Goal: Information Seeking & Learning: Learn about a topic

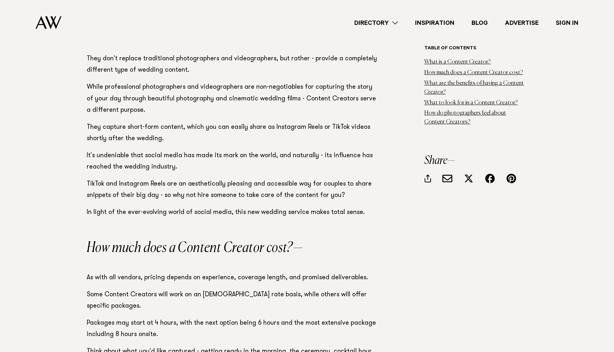
scroll to position [632, 0]
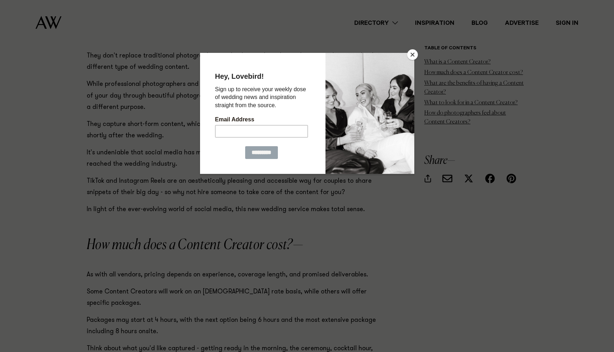
click at [412, 52] on button "Close" at bounding box center [412, 54] width 11 height 11
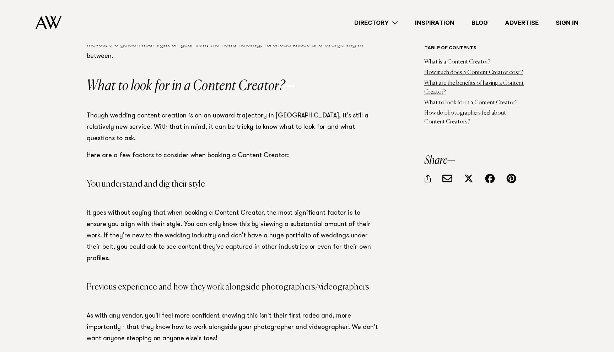
scroll to position [1375, 0]
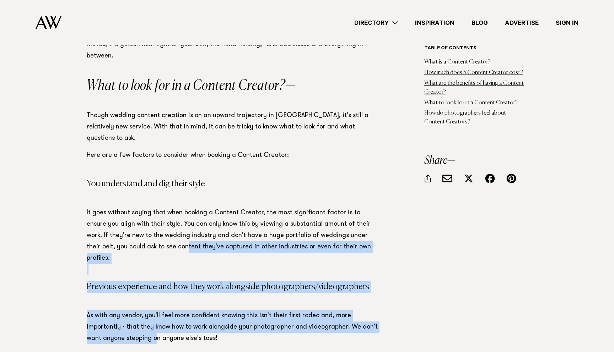
drag, startPoint x: 158, startPoint y: 200, endPoint x: 158, endPoint y: 257, distance: 56.5
click at [158, 311] on p "As with any vendor, you'll feel more confident knowing this isn't their first r…" at bounding box center [232, 333] width 291 height 45
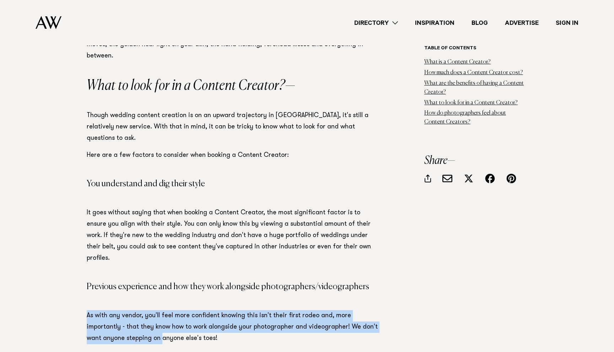
drag, startPoint x: 158, startPoint y: 257, endPoint x: 170, endPoint y: 219, distance: 39.6
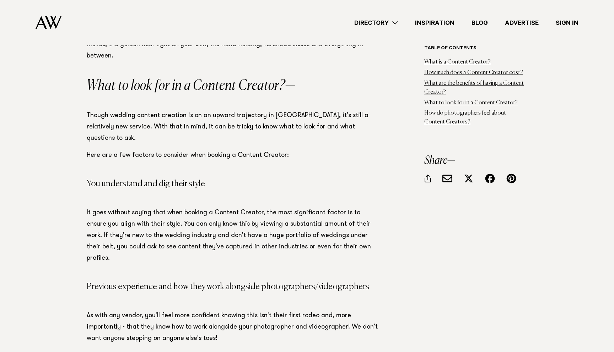
click at [169, 281] on p "Previous experience and how they work alongside photographers/videographers" at bounding box center [232, 287] width 291 height 12
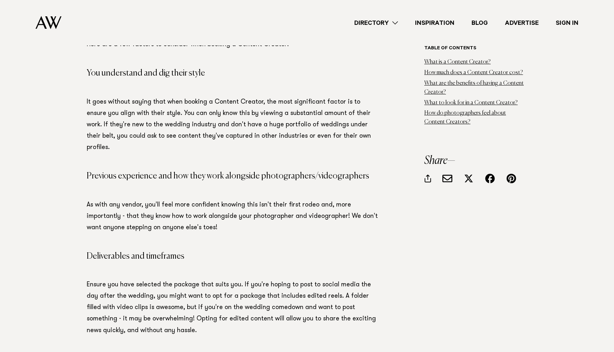
scroll to position [1487, 0]
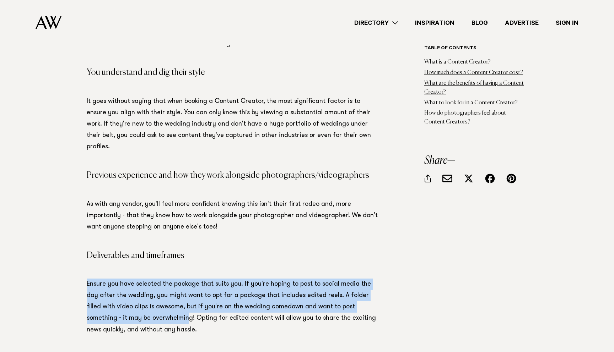
drag, startPoint x: 139, startPoint y: 182, endPoint x: 130, endPoint y: 231, distance: 50.0
click at [130, 279] on p "Ensure you have selected the package that suits you. If you're hoping to post t…" at bounding box center [232, 307] width 291 height 57
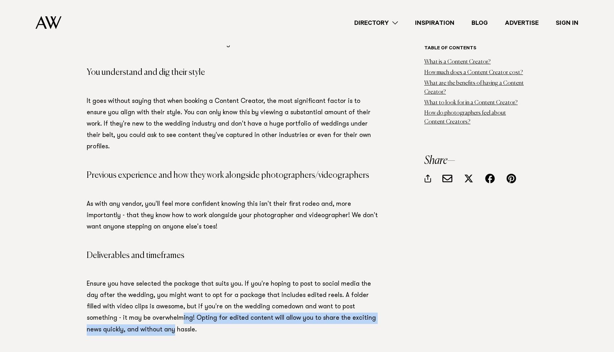
drag, startPoint x: 120, startPoint y: 247, endPoint x: 126, endPoint y: 235, distance: 13.8
click at [126, 279] on p "Ensure you have selected the package that suits you. If you're hoping to post t…" at bounding box center [232, 307] width 291 height 57
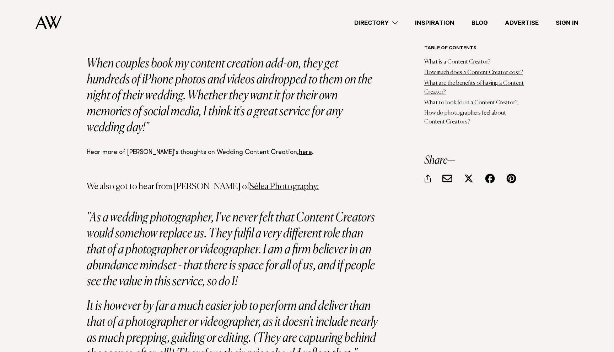
scroll to position [2224, 0]
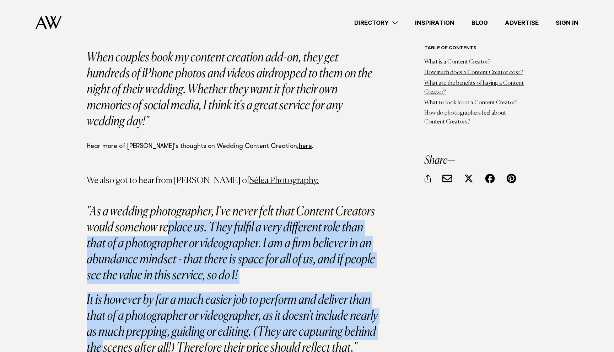
drag, startPoint x: 169, startPoint y: 145, endPoint x: 137, endPoint y: 266, distance: 125.2
click at [137, 266] on blockquote ""As a wedding photographer, I've never felt that Content Creators would somehow…" at bounding box center [232, 280] width 291 height 152
click at [138, 294] on em "It is however by far a much easier job to perform and deliver than that of a ph…" at bounding box center [232, 324] width 291 height 61
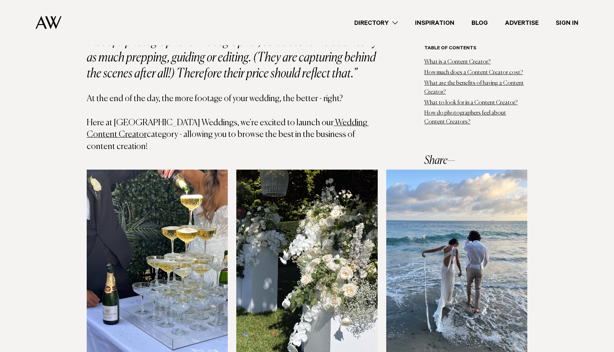
scroll to position [2479, 0]
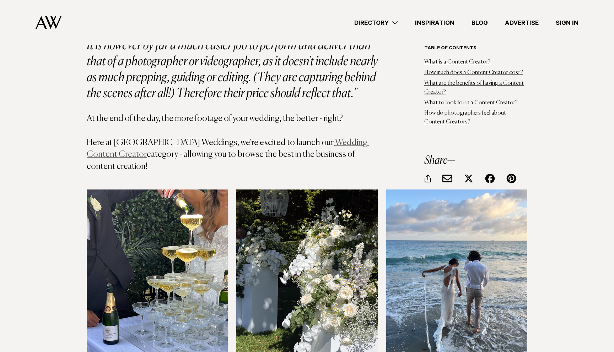
click at [307, 139] on link "Wedding Content Creator" at bounding box center [228, 149] width 282 height 21
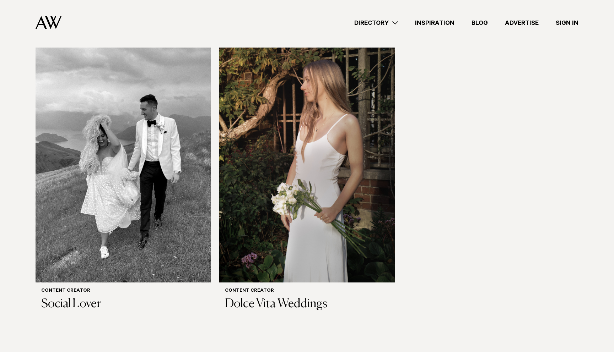
scroll to position [492, 0]
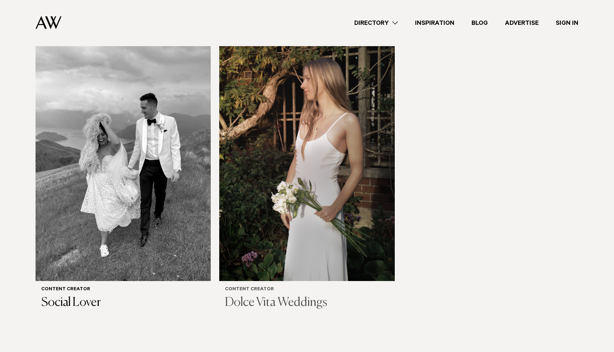
click at [282, 220] on img at bounding box center [306, 163] width 175 height 235
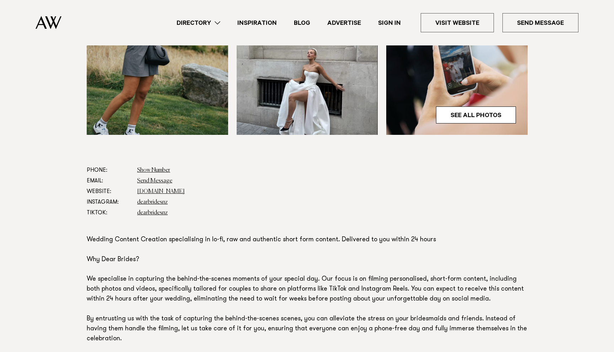
scroll to position [281, 0]
click at [185, 191] on link "www.sevencontentstudio.com" at bounding box center [161, 192] width 48 height 6
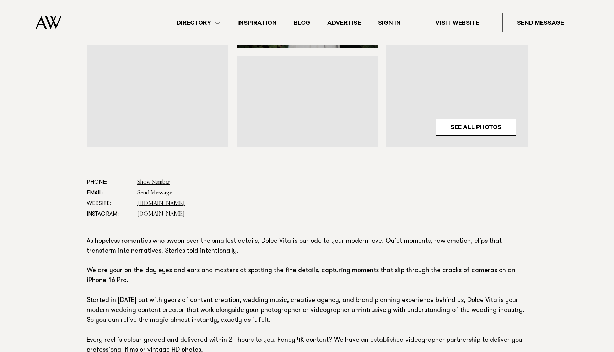
scroll to position [306, 0]
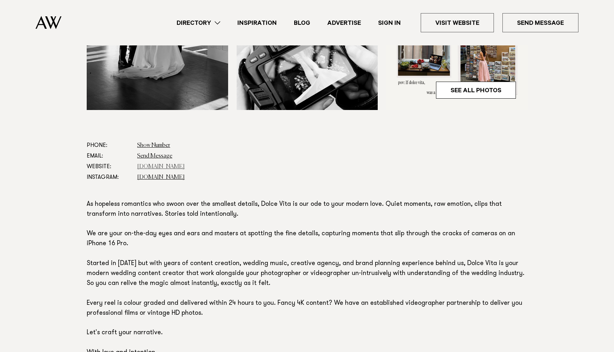
click at [168, 165] on link "[DOMAIN_NAME]" at bounding box center [161, 167] width 48 height 6
